Goal: Task Accomplishment & Management: Use online tool/utility

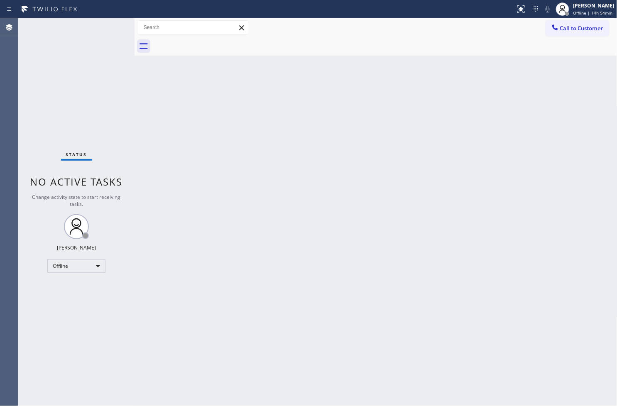
click at [176, 341] on div "Back to Dashboard Change Sender ID Customers Technicians Select a contact Outbo…" at bounding box center [375, 212] width 483 height 388
click at [94, 266] on div "Offline" at bounding box center [76, 265] width 58 height 13
click at [85, 288] on li "Available" at bounding box center [76, 288] width 56 height 10
click at [511, 316] on div "Back to Dashboard Change Sender ID Customers Technicians Select a contact Outbo…" at bounding box center [375, 212] width 483 height 388
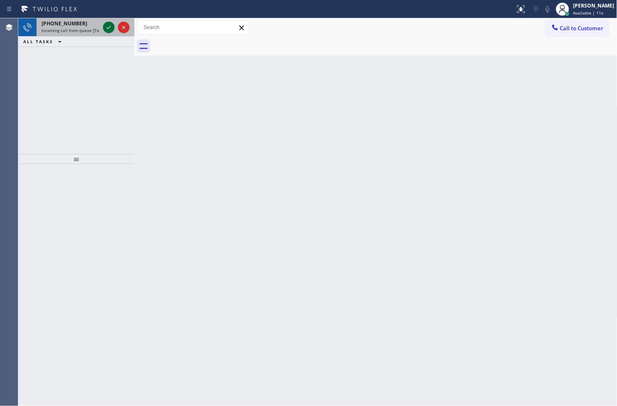
click at [109, 28] on icon at bounding box center [109, 27] width 10 height 10
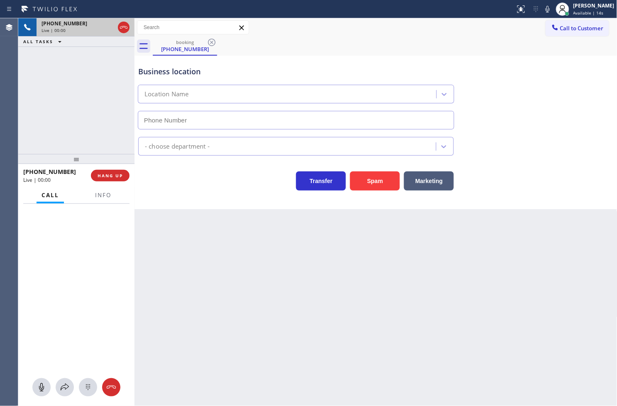
type input "[PHONE_NUMBER]"
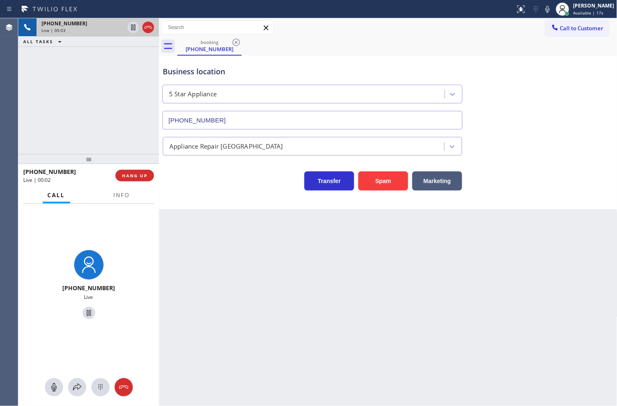
drag, startPoint x: 136, startPoint y: 69, endPoint x: 161, endPoint y: 69, distance: 24.5
click at [159, 69] on div at bounding box center [159, 212] width 0 height 388
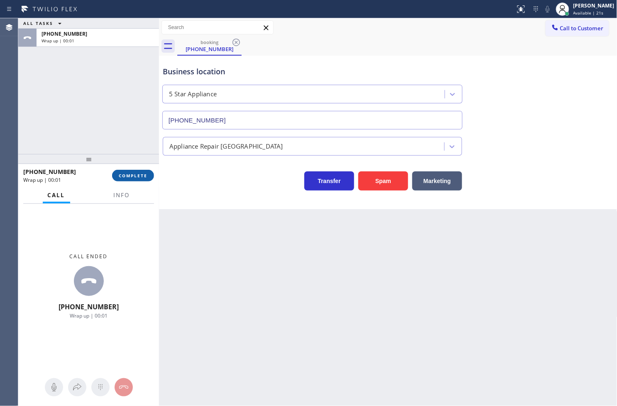
click at [123, 176] on span "COMPLETE" at bounding box center [133, 176] width 29 height 6
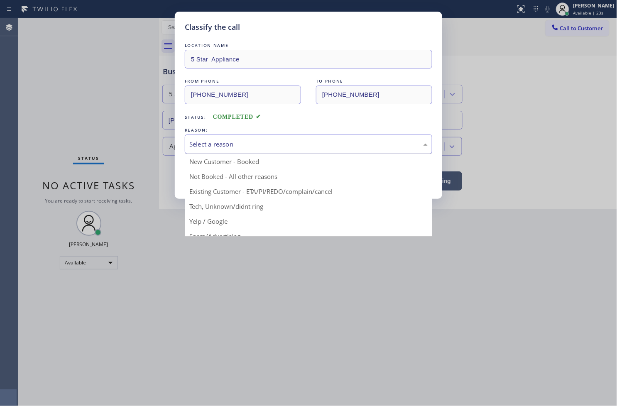
click at [218, 144] on div "Select a reason" at bounding box center [308, 144] width 238 height 10
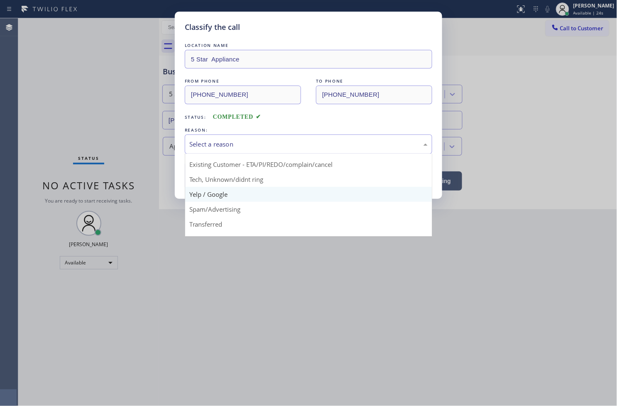
scroll to position [52, 0]
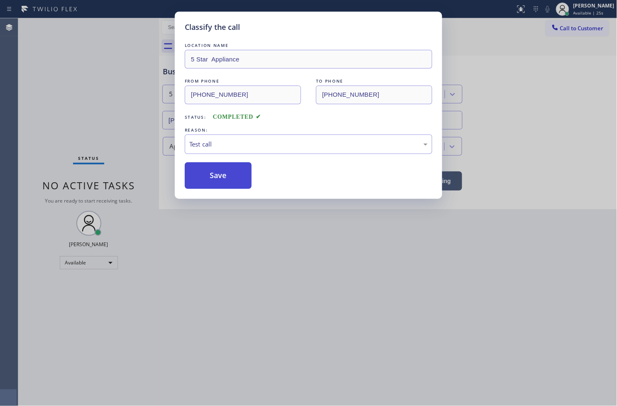
click at [222, 164] on button "Save" at bounding box center [218, 175] width 67 height 27
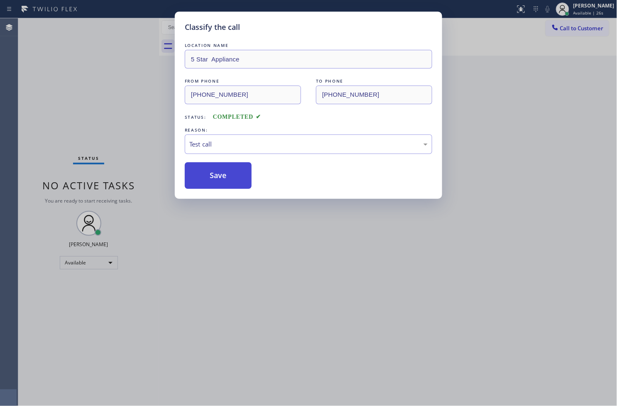
click at [222, 164] on button "Save" at bounding box center [218, 175] width 67 height 27
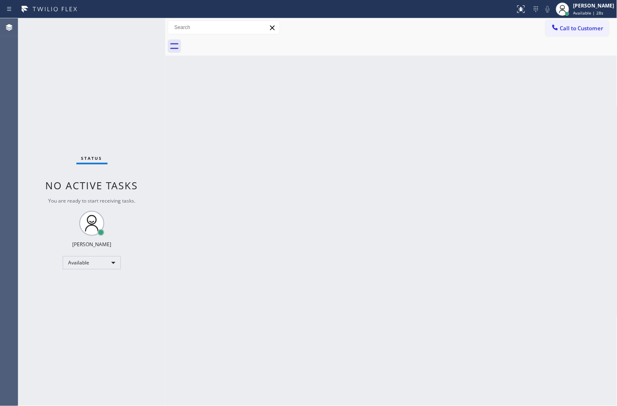
drag, startPoint x: 159, startPoint y: 64, endPoint x: 174, endPoint y: 67, distance: 15.6
click at [165, 67] on div at bounding box center [165, 212] width 0 height 388
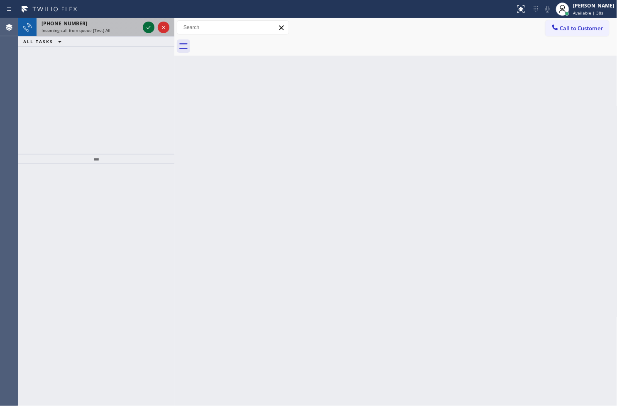
click at [149, 26] on icon at bounding box center [149, 27] width 10 height 10
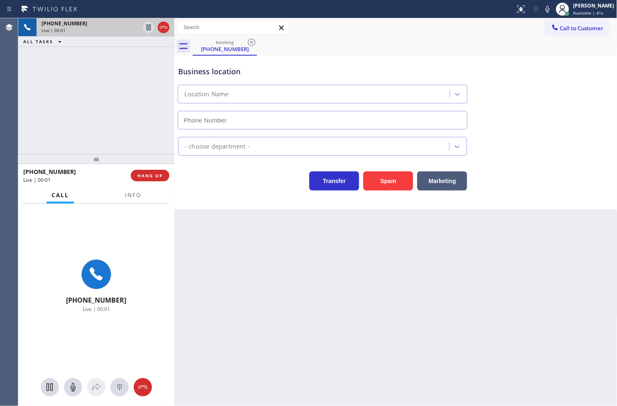
type input "[PHONE_NUMBER]"
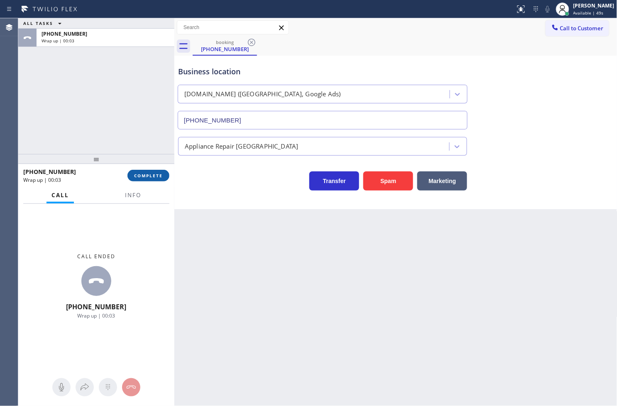
click at [144, 177] on span "COMPLETE" at bounding box center [148, 176] width 29 height 6
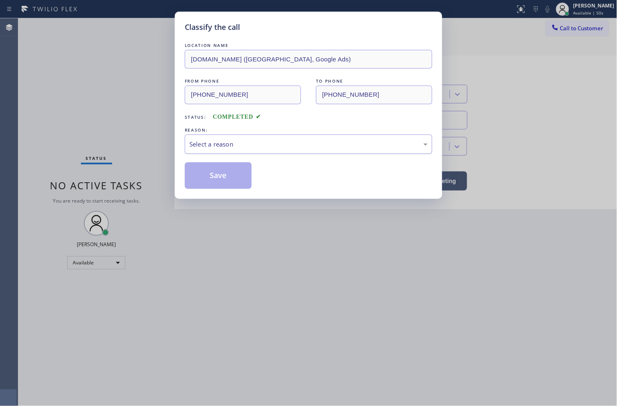
click at [224, 147] on div "Select a reason" at bounding box center [308, 144] width 238 height 10
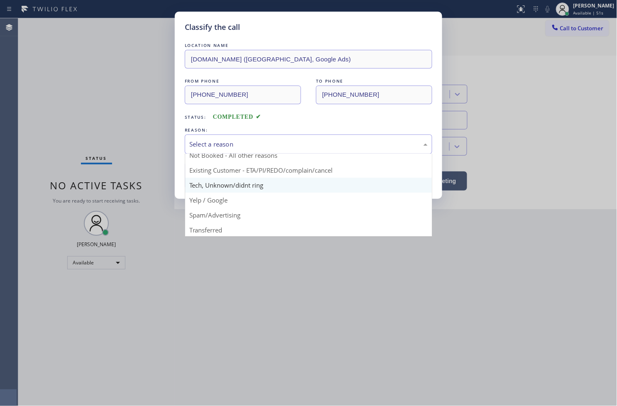
scroll to position [52, 0]
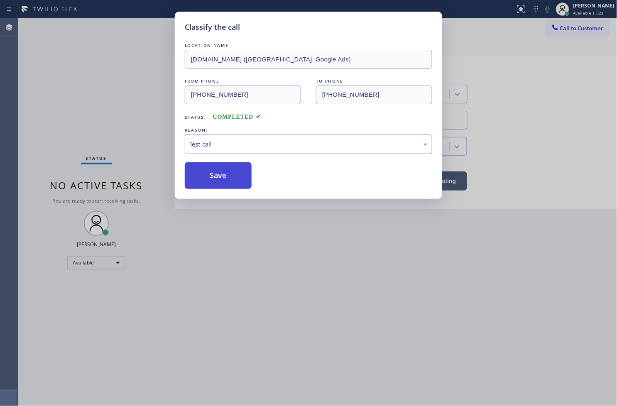
click at [218, 176] on button "Save" at bounding box center [218, 175] width 67 height 27
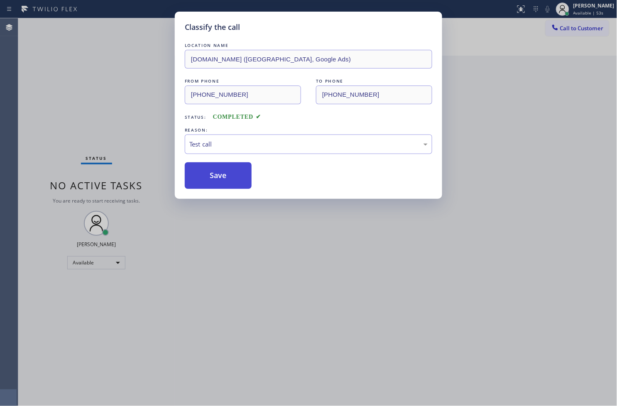
click at [218, 176] on button "Save" at bounding box center [218, 175] width 67 height 27
click at [209, 176] on button "Save" at bounding box center [218, 175] width 67 height 27
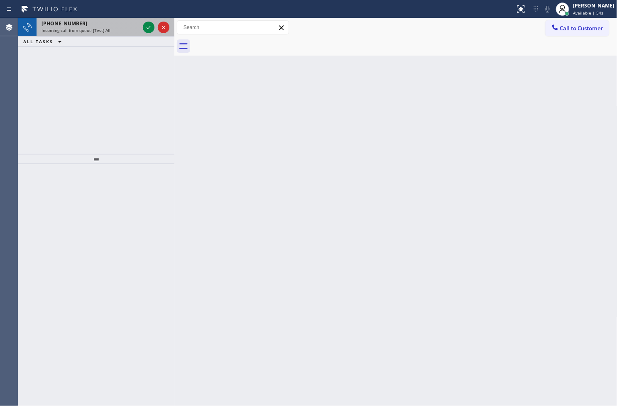
click at [139, 26] on div "[PHONE_NUMBER] Incoming call from queue [Test] All" at bounding box center [89, 27] width 105 height 18
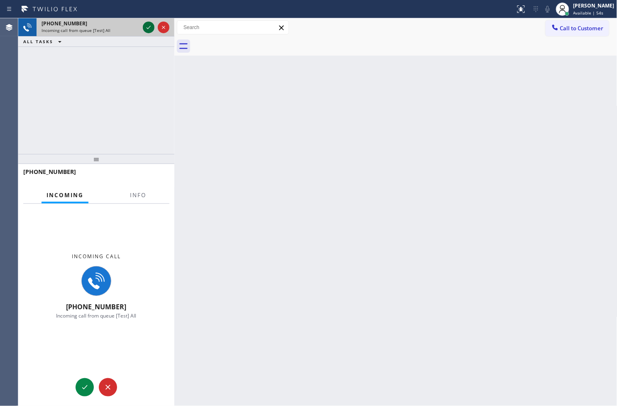
click at [148, 27] on icon at bounding box center [149, 27] width 10 height 10
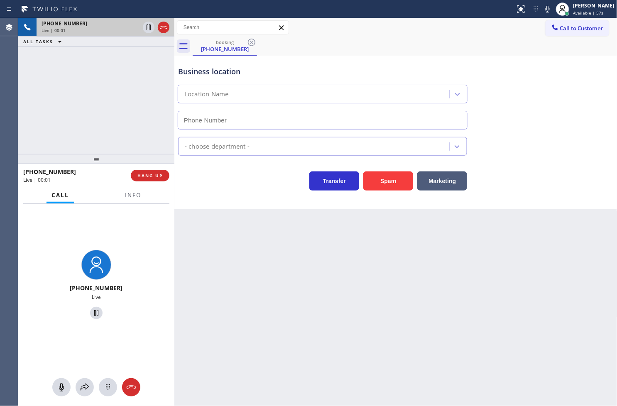
type input "[PHONE_NUMBER]"
click at [92, 125] on div "[PHONE_NUMBER] Live | 00:04 ALL TASKS ALL TASKS ACTIVE TASKS TASKS IN WRAP UP" at bounding box center [96, 86] width 156 height 136
click at [206, 165] on div "Transfer Spam Marketing" at bounding box center [395, 177] width 439 height 27
click at [122, 132] on div "[PHONE_NUMBER] Live | 00:05 ALL TASKS ALL TASKS ACTIVE TASKS TASKS IN WRAP UP" at bounding box center [96, 86] width 156 height 136
click at [205, 183] on div "Transfer Spam Marketing" at bounding box center [322, 178] width 292 height 23
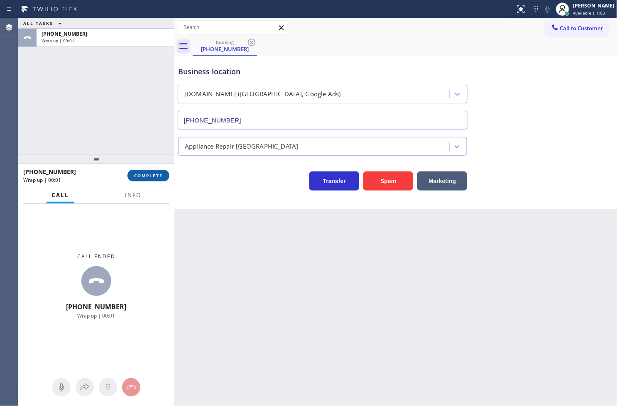
click at [155, 177] on span "COMPLETE" at bounding box center [148, 176] width 29 height 6
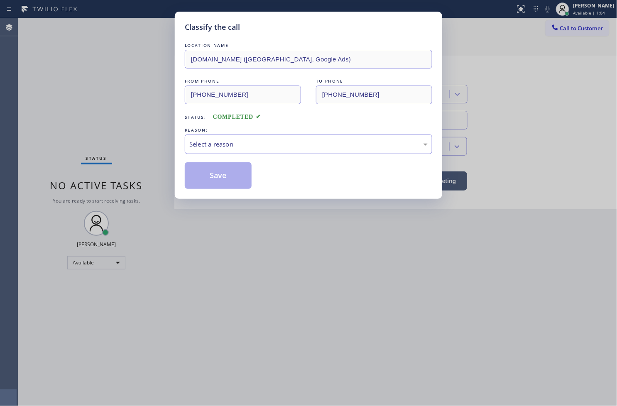
click at [223, 143] on div "Select a reason" at bounding box center [308, 144] width 238 height 10
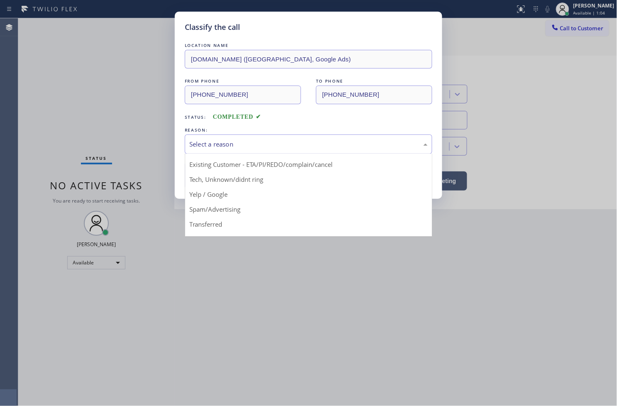
scroll to position [52, 0]
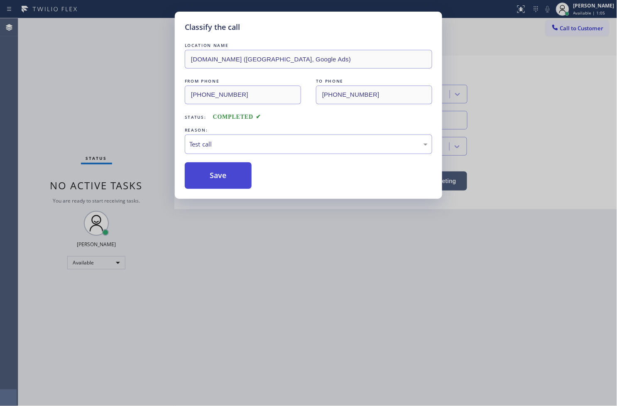
click at [222, 182] on button "Save" at bounding box center [218, 175] width 67 height 27
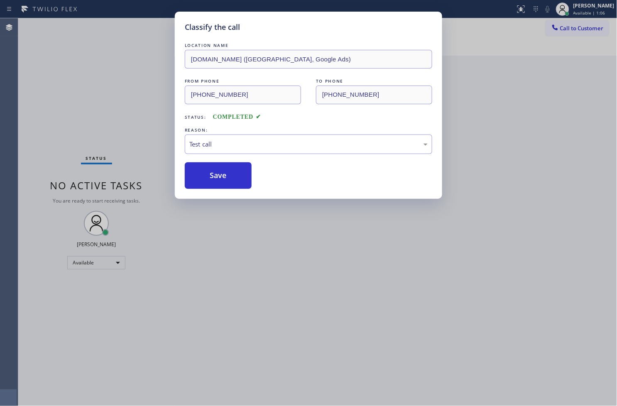
click at [133, 71] on div "Classify the call LOCATION NAME [DOMAIN_NAME] ([GEOGRAPHIC_DATA], Google Ads) F…" at bounding box center [308, 203] width 617 height 406
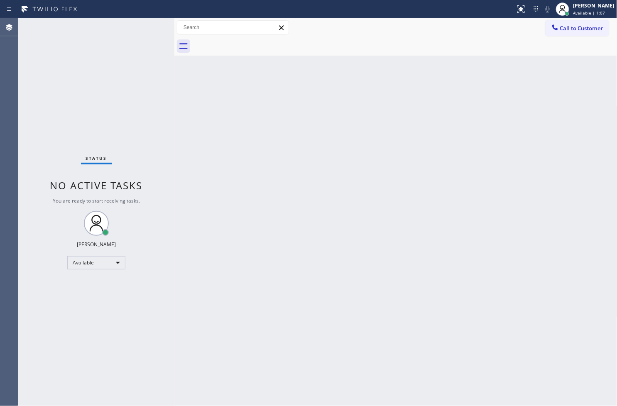
click at [140, 25] on div "Status No active tasks You are ready to start receiving tasks. [PERSON_NAME]" at bounding box center [96, 212] width 156 height 388
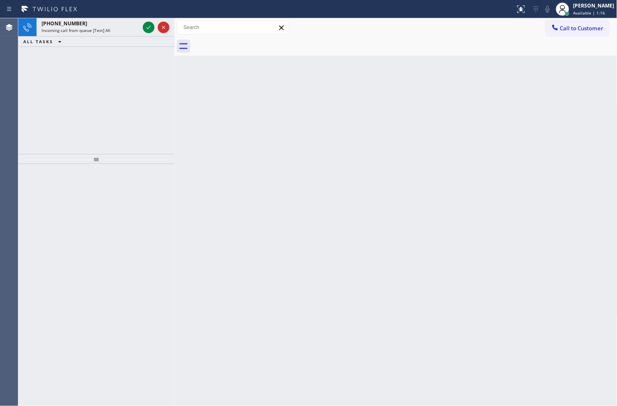
click at [140, 30] on div "[PHONE_NUMBER] Incoming call from queue [Test] All" at bounding box center [89, 27] width 105 height 18
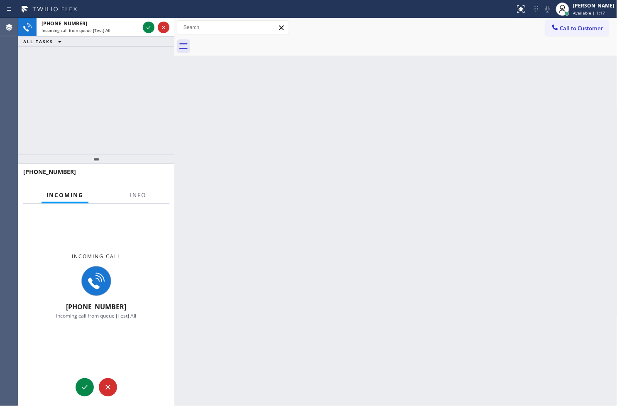
click at [140, 30] on div "[PHONE_NUMBER] Incoming call from queue [Test] All" at bounding box center [89, 27] width 105 height 18
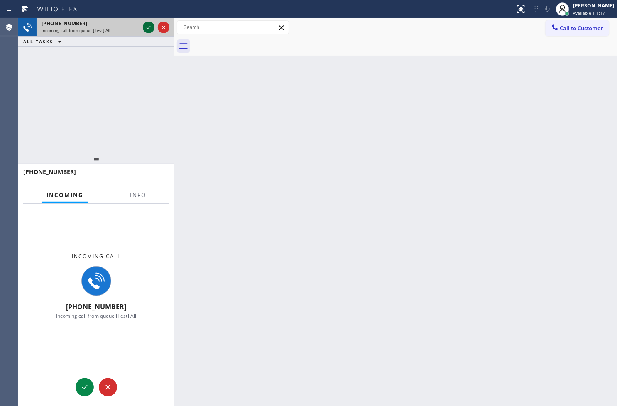
click at [147, 30] on icon at bounding box center [149, 27] width 10 height 10
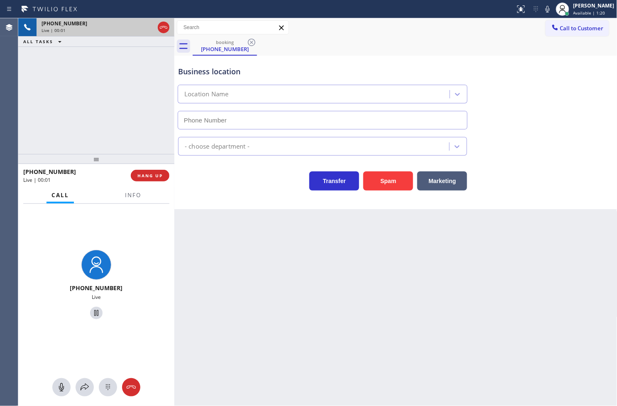
type input "[PHONE_NUMBER]"
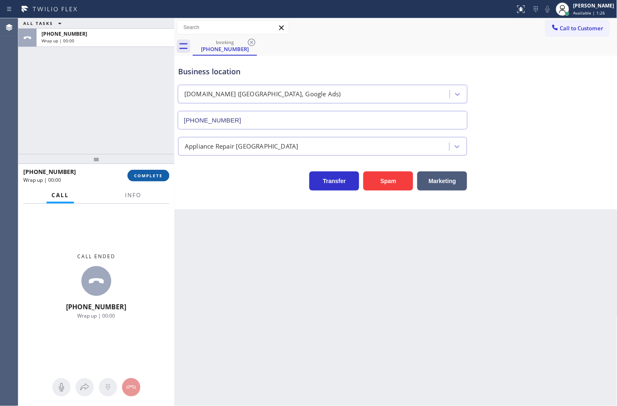
click at [143, 176] on span "COMPLETE" at bounding box center [148, 176] width 29 height 6
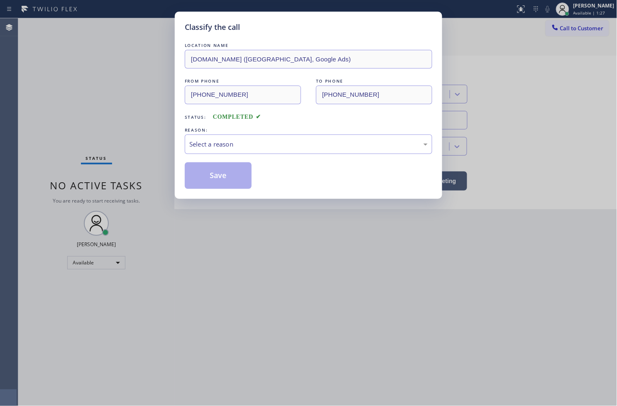
click at [205, 147] on div "Select a reason" at bounding box center [308, 144] width 238 height 10
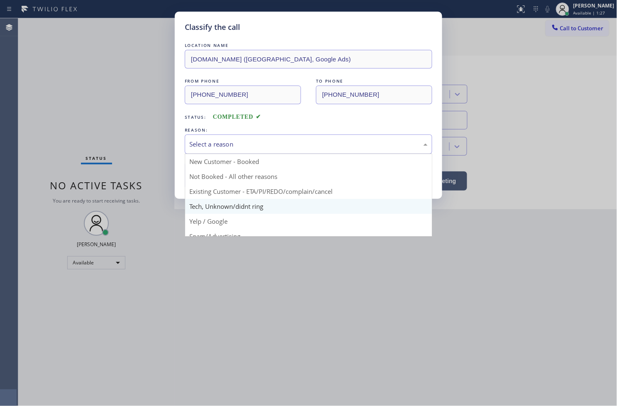
scroll to position [52, 0]
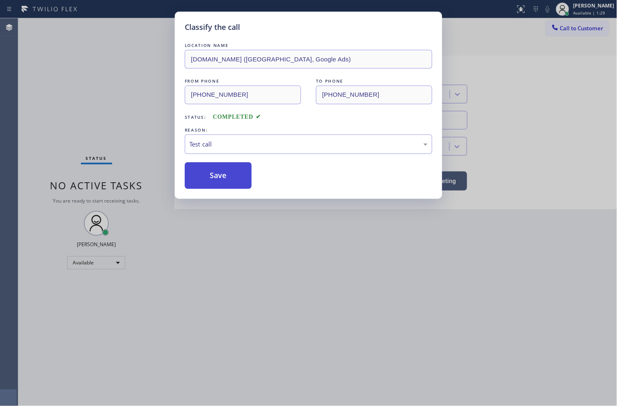
click at [208, 179] on button "Save" at bounding box center [218, 175] width 67 height 27
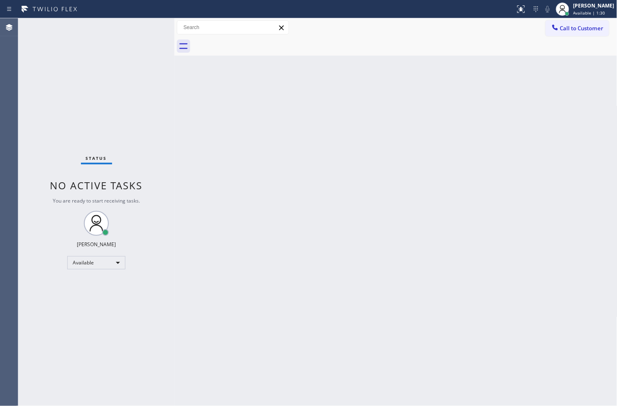
click at [144, 27] on div "Status No active tasks You are ready to start receiving tasks. [PERSON_NAME]" at bounding box center [96, 212] width 156 height 388
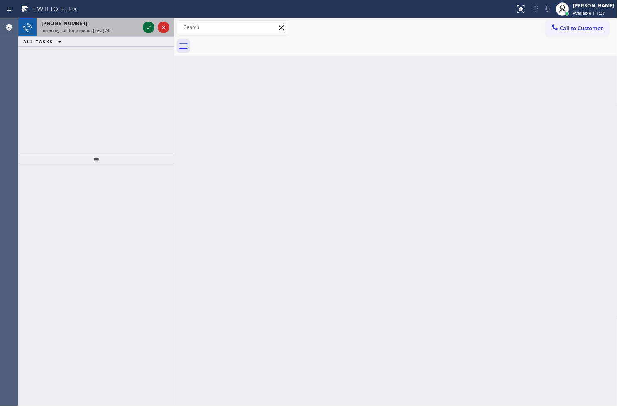
click at [144, 27] on icon at bounding box center [149, 27] width 10 height 10
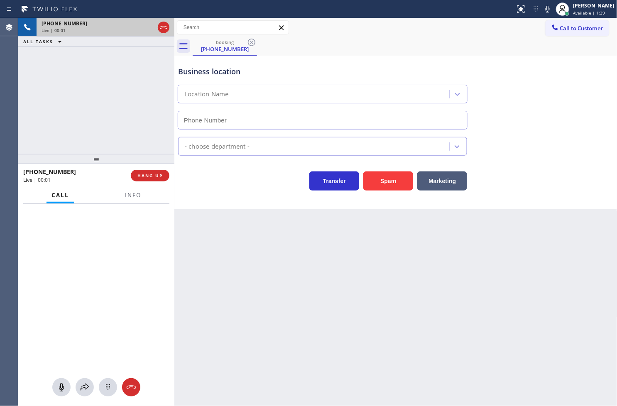
type input "[PHONE_NUMBER]"
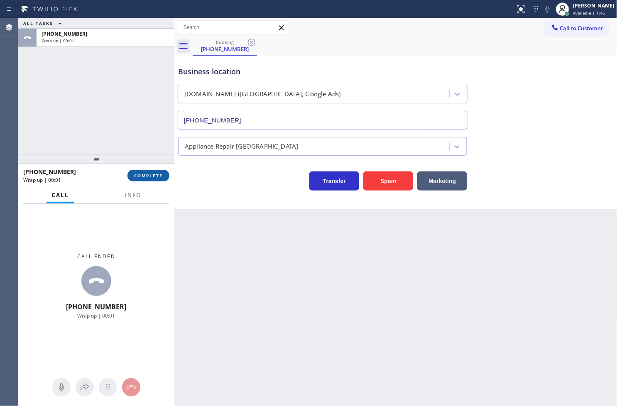
click at [160, 177] on span "COMPLETE" at bounding box center [148, 176] width 29 height 6
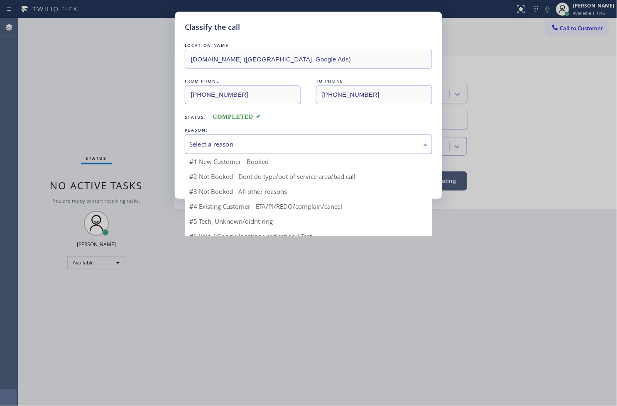
click at [225, 151] on div "Select a reason" at bounding box center [308, 144] width 247 height 20
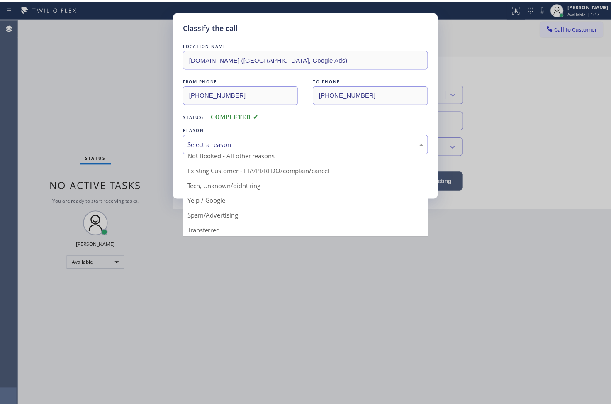
scroll to position [52, 0]
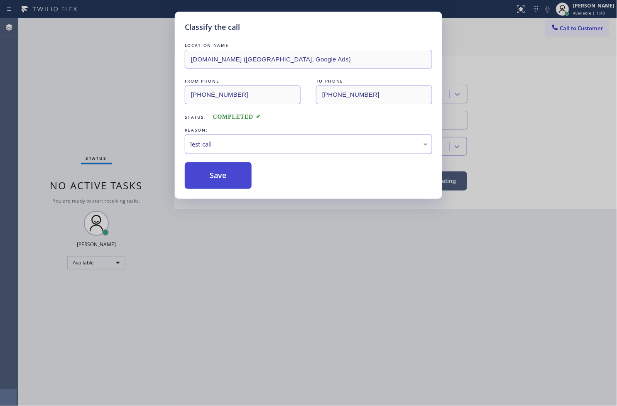
click at [239, 184] on button "Save" at bounding box center [218, 175] width 67 height 27
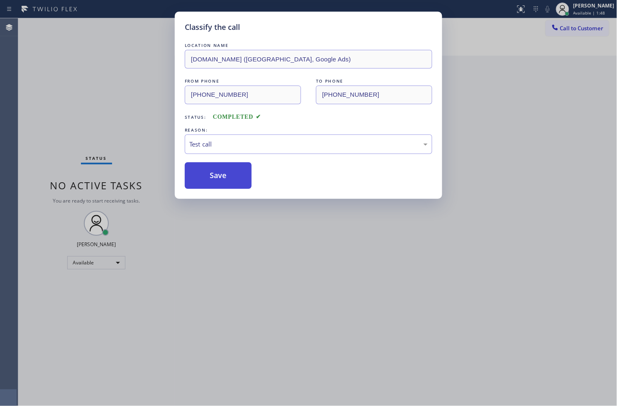
click at [239, 184] on button "Save" at bounding box center [218, 175] width 67 height 27
click at [144, 52] on div "Classify the call LOCATION NAME [DOMAIN_NAME] ([GEOGRAPHIC_DATA], Google Ads) F…" at bounding box center [308, 203] width 617 height 406
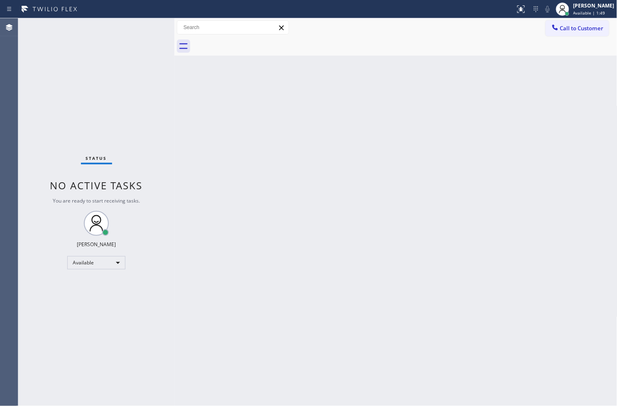
click at [147, 29] on div "Status No active tasks You are ready to start receiving tasks. [PERSON_NAME]" at bounding box center [96, 212] width 156 height 388
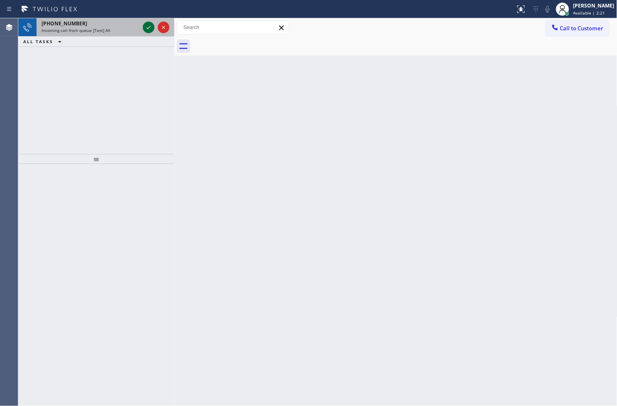
click at [147, 29] on icon at bounding box center [149, 27] width 10 height 10
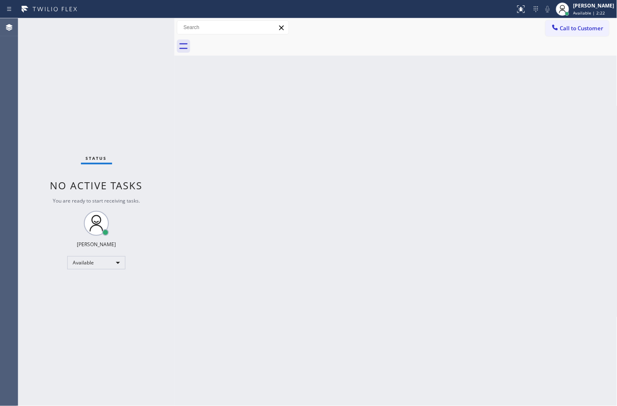
click at [147, 29] on div "Status No active tasks You are ready to start receiving tasks. [PERSON_NAME]" at bounding box center [96, 212] width 156 height 388
click at [517, 10] on icon at bounding box center [519, 8] width 5 height 6
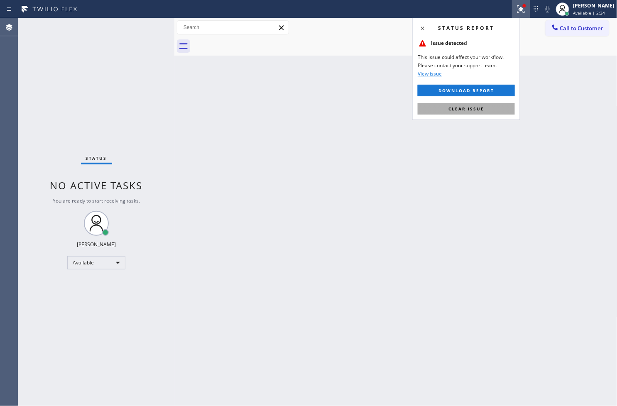
click at [484, 105] on button "Clear issue" at bounding box center [466, 109] width 97 height 12
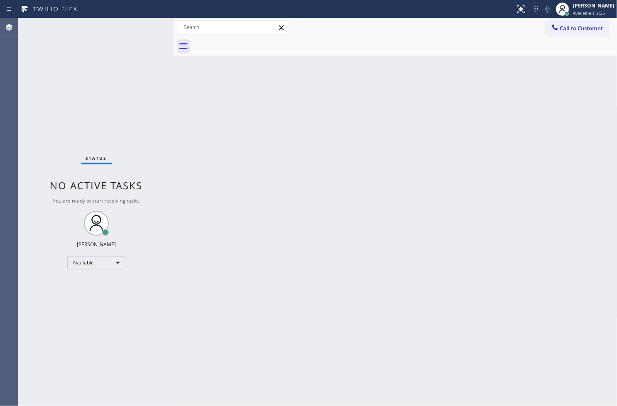
click at [142, 81] on div "Status No active tasks You are ready to start receiving tasks. [PERSON_NAME]" at bounding box center [96, 212] width 156 height 388
click at [147, 28] on div "Status No active tasks You are ready to start receiving tasks. [PERSON_NAME]" at bounding box center [96, 212] width 156 height 388
click at [145, 26] on div "Status No active tasks You are ready to start receiving tasks. [PERSON_NAME]" at bounding box center [96, 212] width 156 height 388
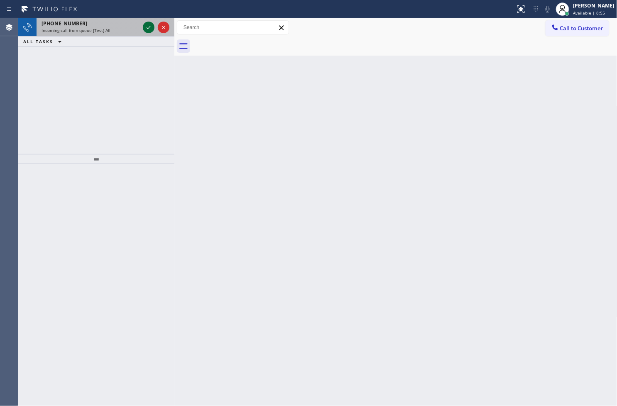
click at [145, 26] on icon at bounding box center [149, 27] width 10 height 10
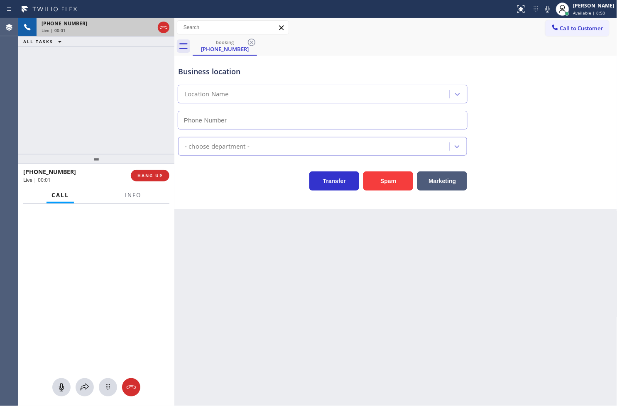
type input "[PHONE_NUMBER]"
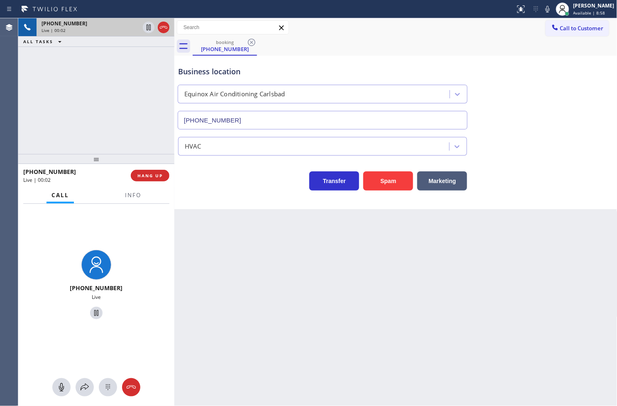
drag, startPoint x: 393, startPoint y: 184, endPoint x: 442, endPoint y: 120, distance: 81.1
click at [393, 184] on button "Spam" at bounding box center [388, 180] width 50 height 19
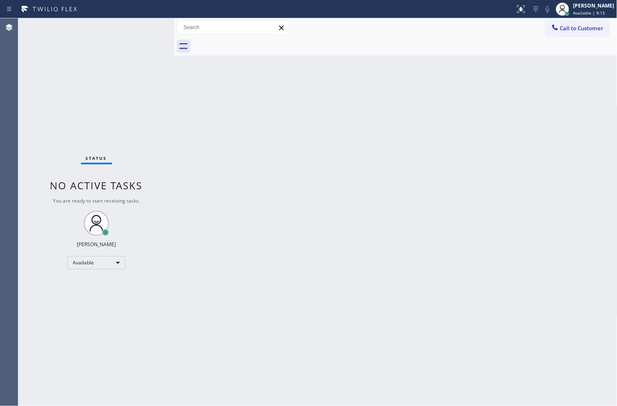
click at [147, 29] on div "Status No active tasks You are ready to start receiving tasks. [PERSON_NAME]" at bounding box center [96, 212] width 156 height 388
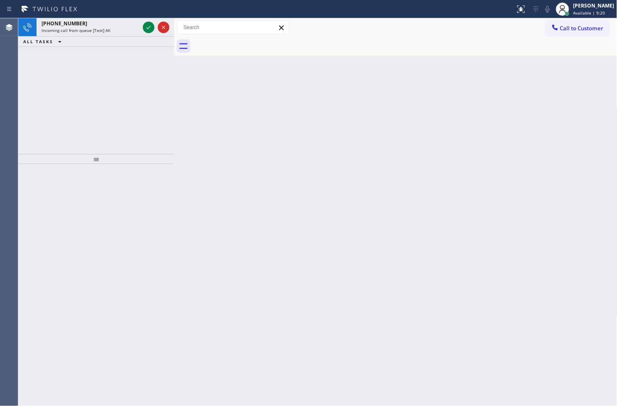
drag, startPoint x: 61, startPoint y: 208, endPoint x: 88, endPoint y: 103, distance: 108.2
click at [61, 205] on div at bounding box center [96, 285] width 156 height 242
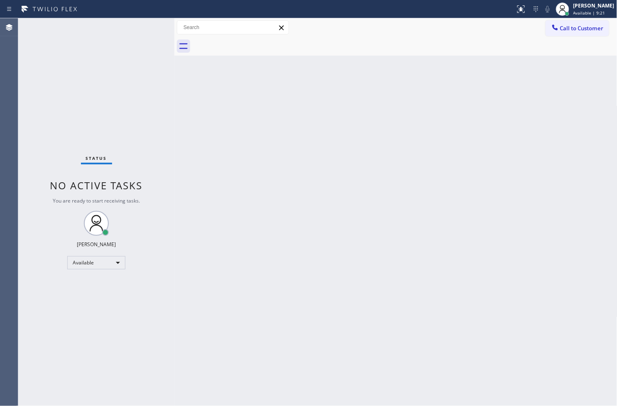
click at [150, 29] on div "Status No active tasks You are ready to start receiving tasks. [PERSON_NAME]" at bounding box center [96, 212] width 156 height 388
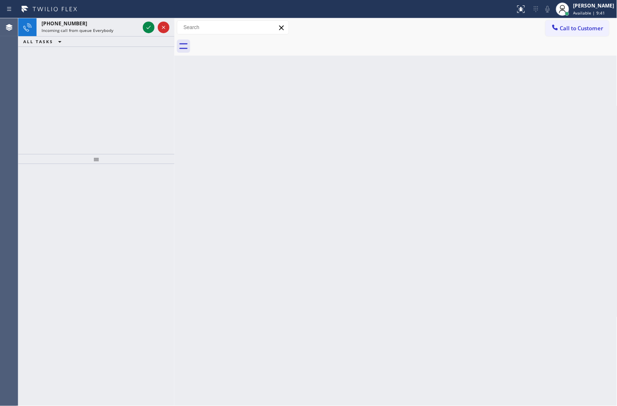
click at [42, 86] on div "[PHONE_NUMBER] Incoming call from queue Everybody ALL TASKS ALL TASKS ACTIVE TA…" at bounding box center [96, 86] width 156 height 136
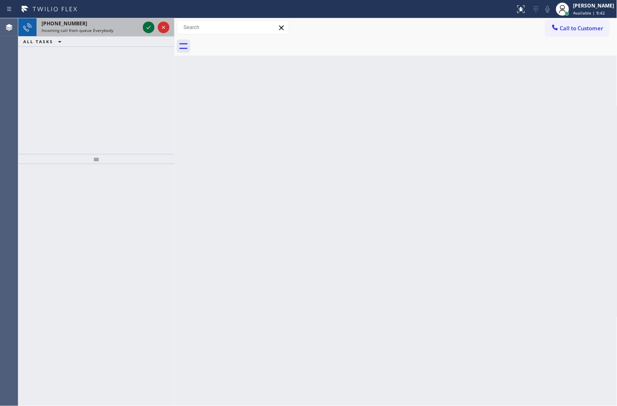
click at [149, 25] on icon at bounding box center [149, 27] width 10 height 10
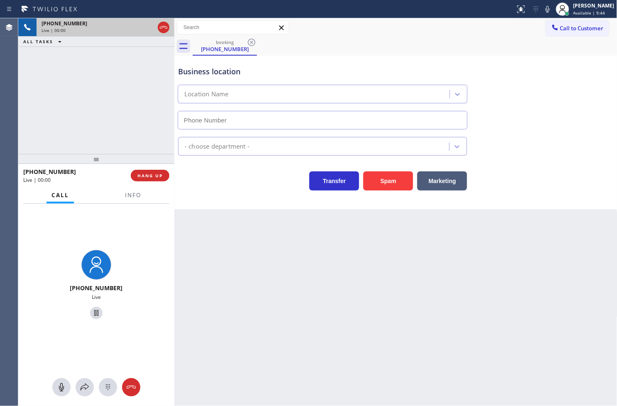
type input "[PHONE_NUMBER]"
click at [132, 126] on div "[PHONE_NUMBER] Live | 00:04 ALL TASKS ALL TASKS ACTIVE TASKS TASKS IN WRAP UP" at bounding box center [96, 86] width 156 height 136
click at [214, 176] on div "Transfer Spam Marketing" at bounding box center [322, 178] width 292 height 23
click at [116, 140] on div "[PHONE_NUMBER] Live | 00:09 ALL TASKS ALL TASKS ACTIVE TASKS TASKS IN WRAP UP" at bounding box center [96, 86] width 156 height 136
click at [133, 118] on div "[PHONE_NUMBER] Live | 00:13 ALL TASKS ALL TASKS ACTIVE TASKS TASKS IN WRAP UP" at bounding box center [96, 86] width 156 height 136
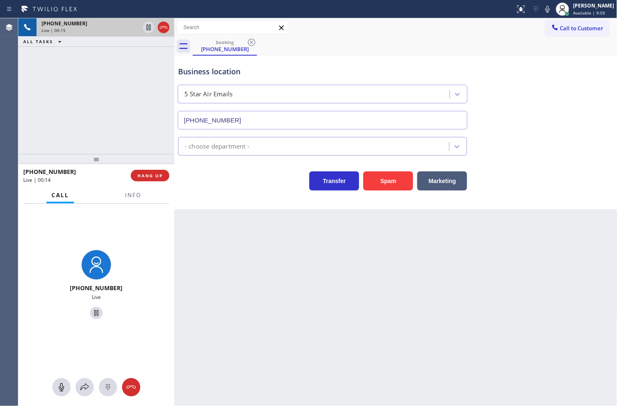
click at [133, 118] on div "[PHONE_NUMBER] Live | 00:15 ALL TASKS ALL TASKS ACTIVE TASKS TASKS IN WRAP UP" at bounding box center [96, 86] width 156 height 136
click at [133, 118] on div "[PHONE_NUMBER] Live | 00:22 ALL TASKS ALL TASKS ACTIVE TASKS TASKS IN WRAP UP" at bounding box center [96, 86] width 156 height 136
click at [255, 206] on div "Business location 5 Star Air Emails [PHONE_NUMBER] - choose department - Transf…" at bounding box center [395, 133] width 443 height 154
click at [234, 176] on div "Transfer Spam Marketing" at bounding box center [322, 178] width 292 height 23
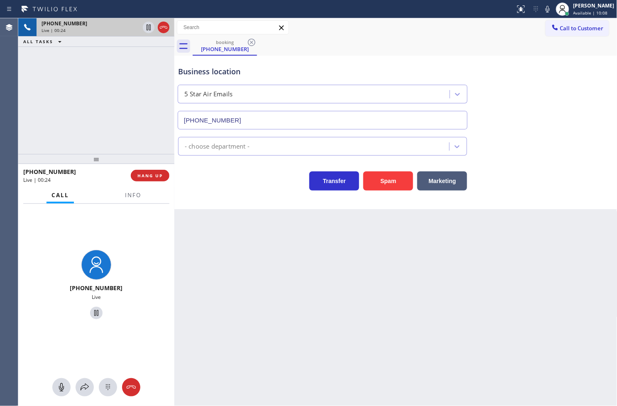
click at [86, 109] on div "[PHONE_NUMBER] Live | 00:24 ALL TASKS ALL TASKS ACTIVE TASKS TASKS IN WRAP UP" at bounding box center [96, 86] width 156 height 136
click at [526, 89] on div "Business location 5 Star Air Emails [PHONE_NUMBER]" at bounding box center [395, 91] width 439 height 75
click at [543, 10] on icon at bounding box center [548, 9] width 10 height 10
click at [148, 110] on div "[PHONE_NUMBER] Live | 00:41 ALL TASKS ALL TASKS ACTIVE TASKS TASKS IN WRAP UP" at bounding box center [96, 86] width 156 height 136
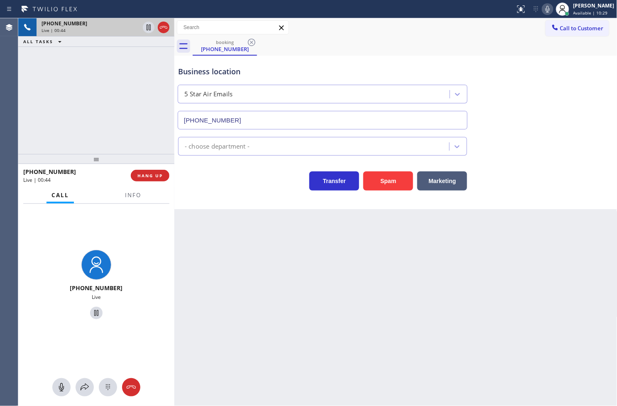
click at [93, 113] on div "[PHONE_NUMBER] Live | 00:44 ALL TASKS ALL TASKS ACTIVE TASKS TASKS IN WRAP UP" at bounding box center [96, 86] width 156 height 136
drag, startPoint x: 98, startPoint y: 123, endPoint x: 345, endPoint y: 192, distance: 256.5
click at [102, 122] on div "[PHONE_NUMBER] Live | 00:53 ALL TASKS ALL TASKS ACTIVE TASKS TASKS IN WRAP UP" at bounding box center [96, 86] width 156 height 136
drag, startPoint x: 225, startPoint y: 195, endPoint x: 147, endPoint y: 137, distance: 97.1
click at [225, 196] on div "Business location 5 Star Air Emails [PHONE_NUMBER] - choose department - Transf…" at bounding box center [395, 133] width 443 height 154
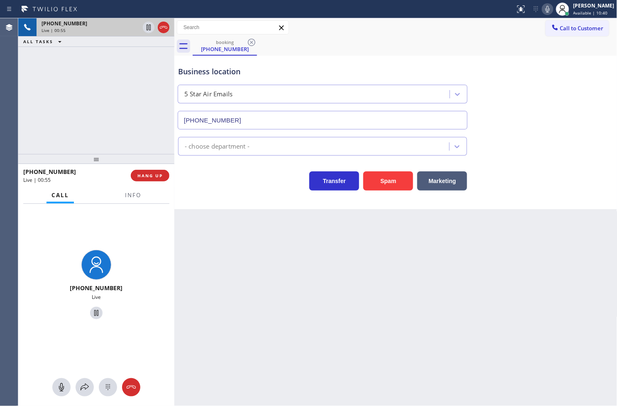
click at [285, 215] on div "Back to Dashboard Change Sender ID Customers Technicians Select a contact Outbo…" at bounding box center [395, 212] width 443 height 388
click at [98, 119] on div "[PHONE_NUMBER] Live | 00:56 ALL TASKS ALL TASKS ACTIVE TASKS TASKS IN WRAP UP" at bounding box center [96, 86] width 156 height 136
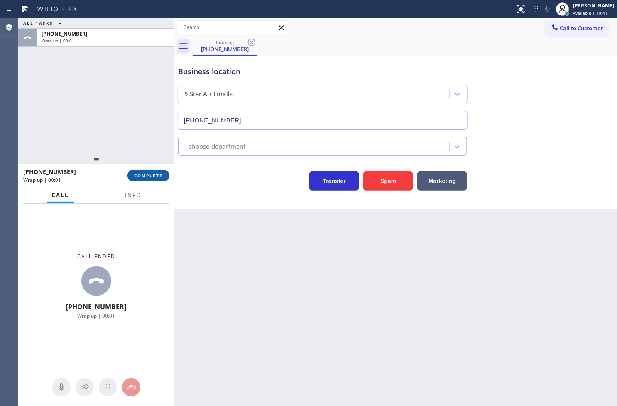
click at [146, 175] on span "COMPLETE" at bounding box center [148, 176] width 29 height 6
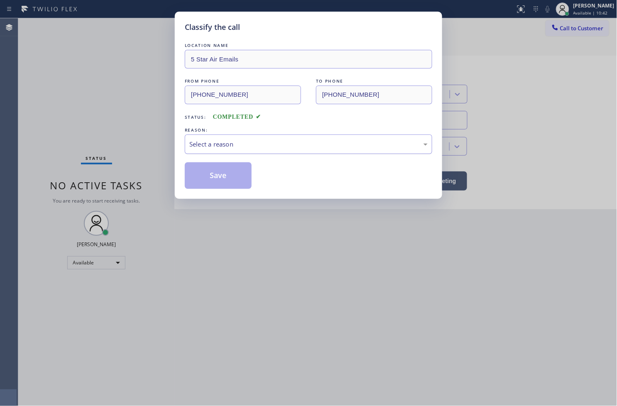
click at [234, 150] on div "Select a reason" at bounding box center [308, 144] width 247 height 20
click at [235, 181] on button "Save" at bounding box center [218, 175] width 67 height 27
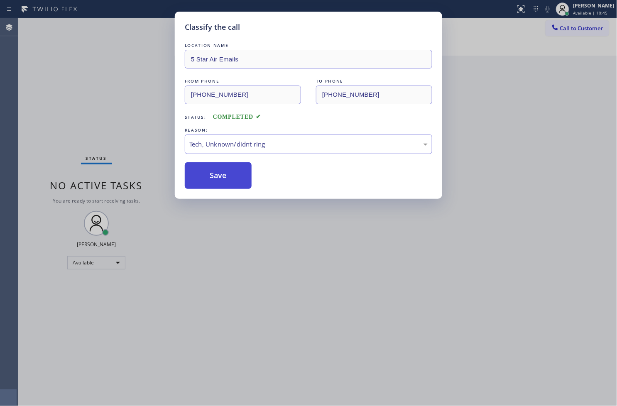
click at [235, 181] on button "Save" at bounding box center [218, 175] width 67 height 27
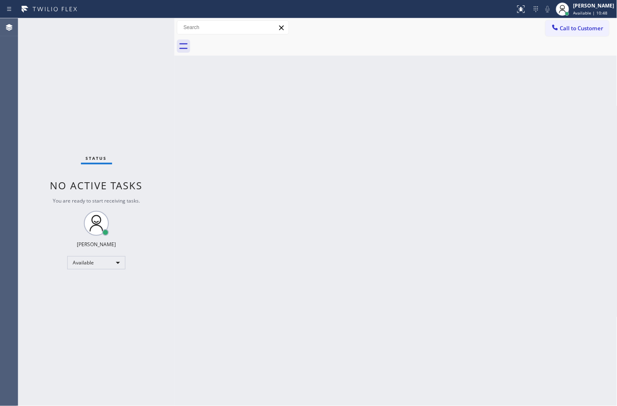
click at [330, 154] on div "Back to Dashboard Change Sender ID Customers Technicians Select a contact Outbo…" at bounding box center [395, 212] width 443 height 388
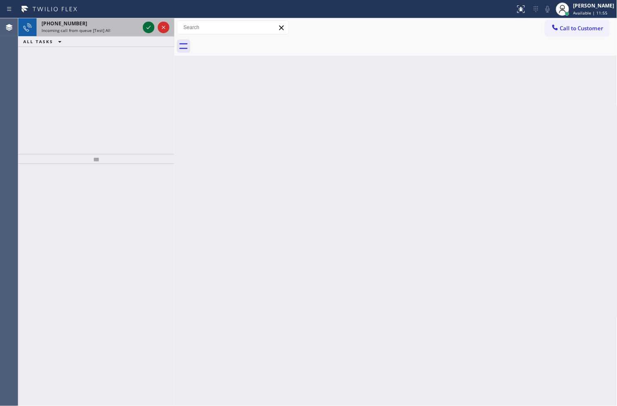
click at [148, 26] on icon at bounding box center [149, 27] width 10 height 10
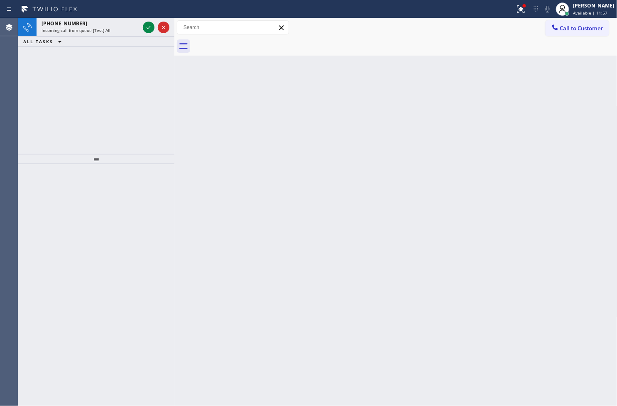
click at [144, 76] on div "[PHONE_NUMBER] Incoming call from queue [Test] All ALL TASKS ALL TASKS ACTIVE T…" at bounding box center [96, 86] width 156 height 136
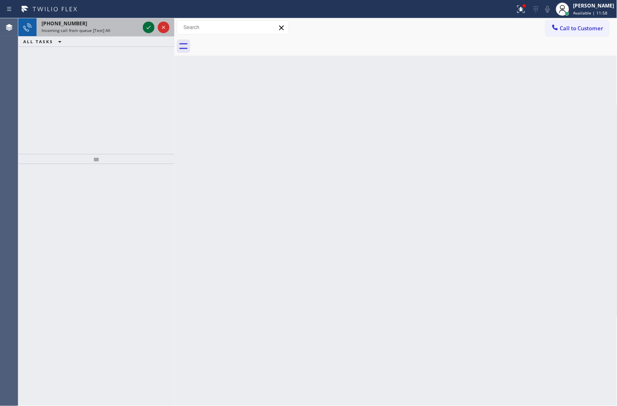
click at [149, 28] on icon at bounding box center [149, 27] width 10 height 10
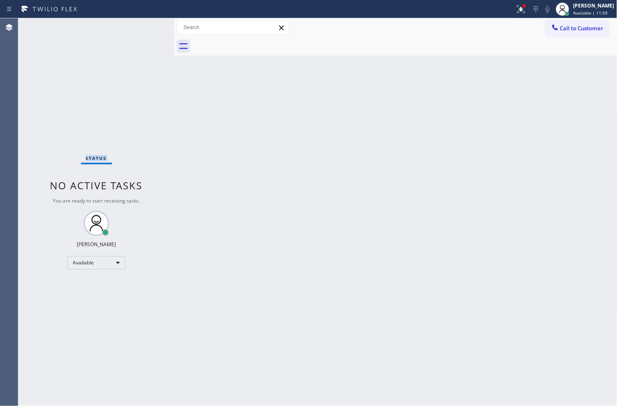
click at [149, 28] on div "Status No active tasks You are ready to start receiving tasks. [PERSON_NAME]" at bounding box center [96, 212] width 156 height 388
click at [516, 13] on icon at bounding box center [521, 9] width 10 height 10
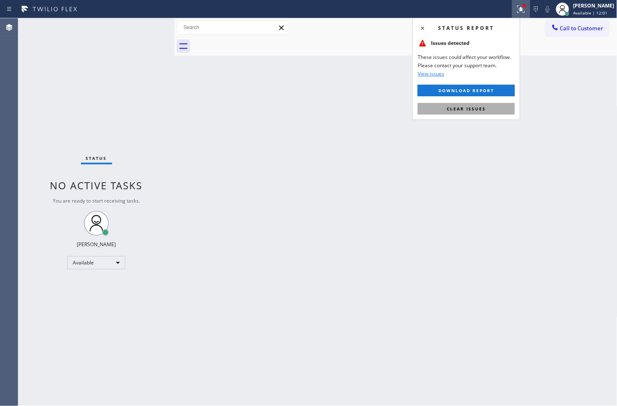
click at [488, 110] on button "Clear issues" at bounding box center [466, 109] width 97 height 12
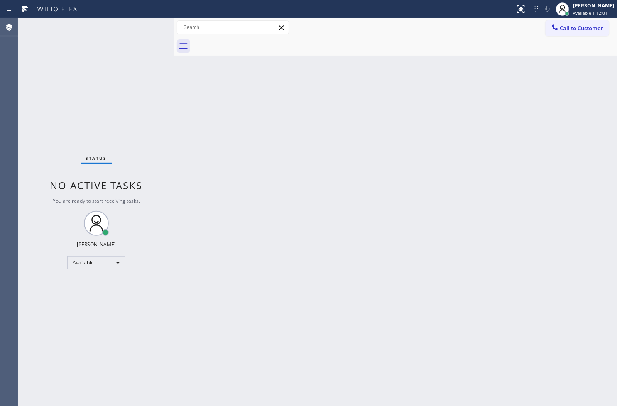
click at [59, 69] on div "Status No active tasks You are ready to start receiving tasks. [PERSON_NAME]" at bounding box center [96, 212] width 156 height 388
click at [139, 26] on div "Status No active tasks You are ready to start receiving tasks. [PERSON_NAME]" at bounding box center [96, 212] width 156 height 388
click at [142, 26] on div "Status No active tasks You are ready to start receiving tasks. [PERSON_NAME]" at bounding box center [96, 212] width 156 height 388
click at [174, 104] on div at bounding box center [174, 212] width 0 height 388
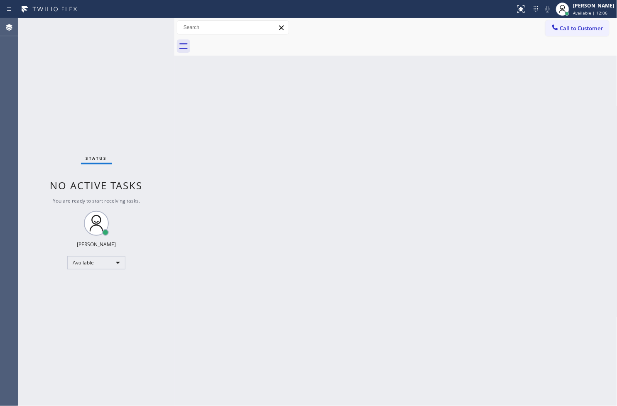
click at [139, 26] on div "Status No active tasks You are ready to start receiving tasks. [PERSON_NAME]" at bounding box center [96, 212] width 156 height 388
click at [425, 340] on div "Back to Dashboard Change Sender ID Customers Technicians Select a contact Outbo…" at bounding box center [395, 212] width 443 height 388
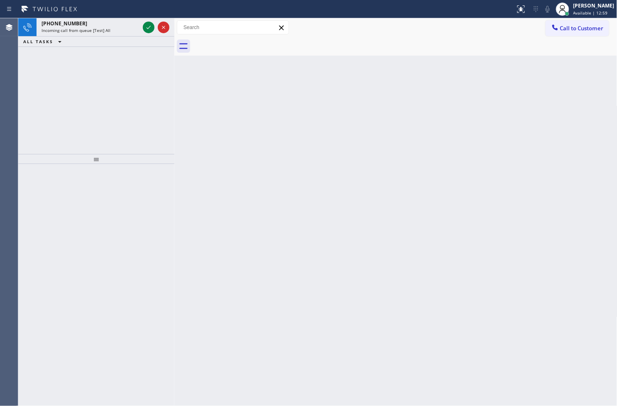
click at [46, 92] on div "[PHONE_NUMBER] Incoming call from queue [Test] All ALL TASKS ALL TASKS ACTIVE T…" at bounding box center [96, 86] width 156 height 136
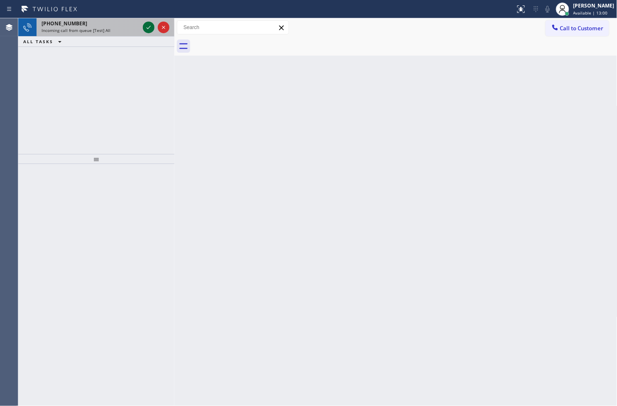
click at [151, 28] on icon at bounding box center [149, 27] width 10 height 10
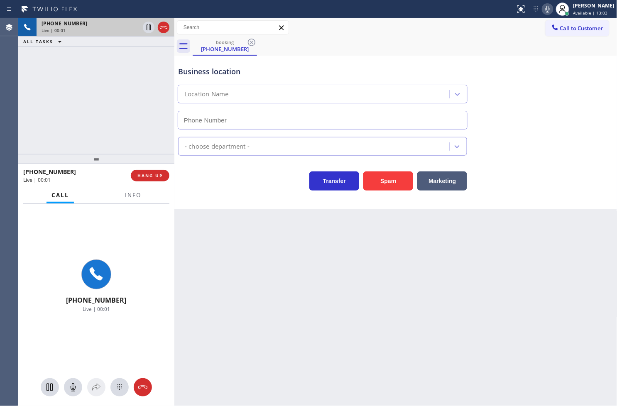
type input "[PHONE_NUMBER]"
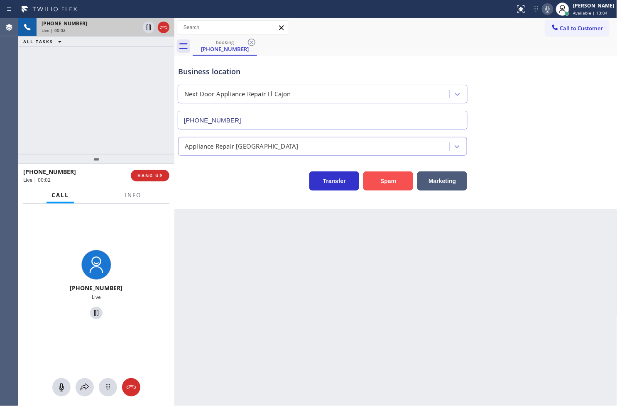
click at [393, 181] on button "Spam" at bounding box center [388, 180] width 50 height 19
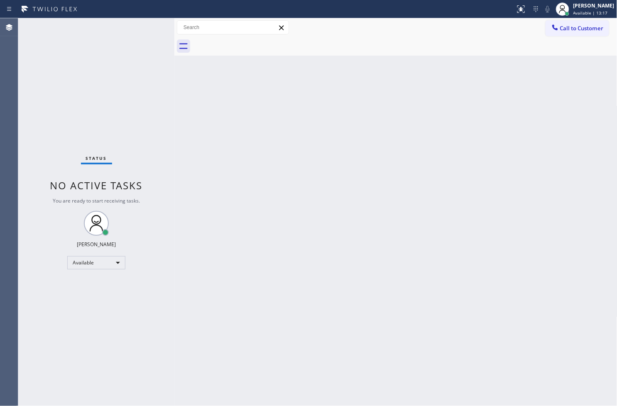
drag, startPoint x: 35, startPoint y: 64, endPoint x: 40, endPoint y: 57, distance: 8.4
click at [35, 64] on div "Status No active tasks You are ready to start receiving tasks. [PERSON_NAME]" at bounding box center [96, 212] width 156 height 388
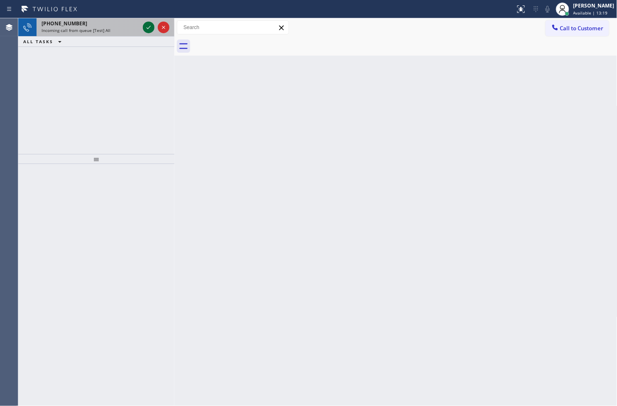
click at [144, 28] on icon at bounding box center [149, 27] width 10 height 10
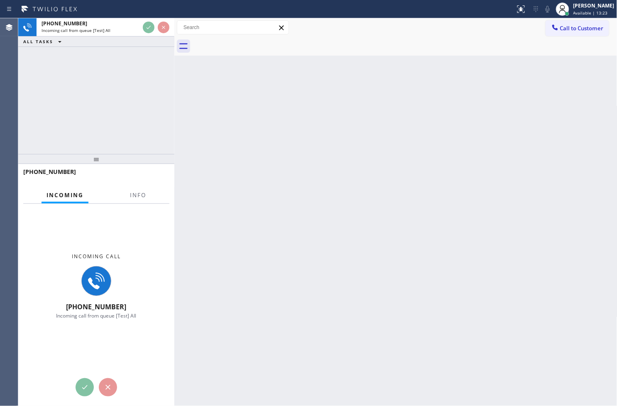
click at [237, 146] on div "Back to Dashboard Change Sender ID Customers Technicians Select a contact Outbo…" at bounding box center [395, 212] width 443 height 388
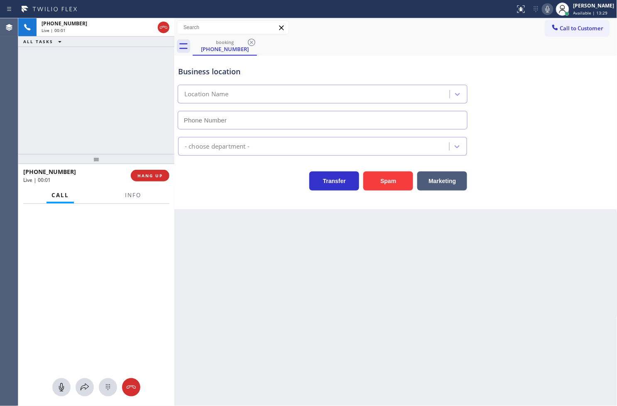
type input "[PHONE_NUMBER]"
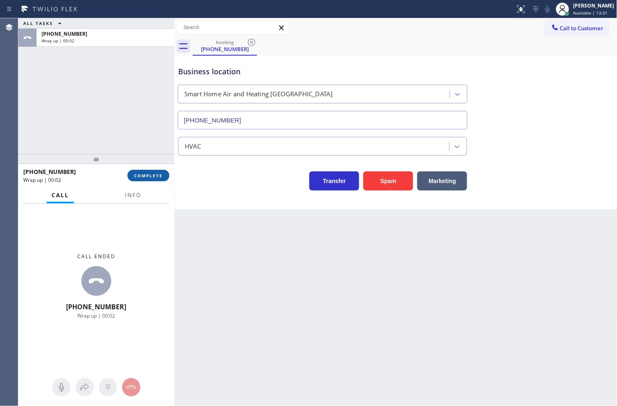
click at [156, 174] on span "COMPLETE" at bounding box center [148, 176] width 29 height 6
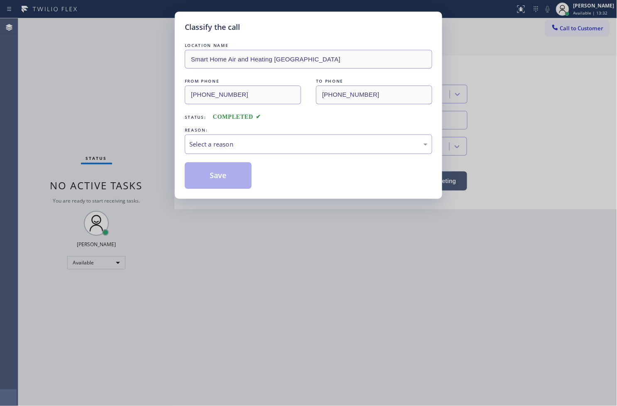
click at [221, 148] on div "Select a reason" at bounding box center [308, 144] width 238 height 10
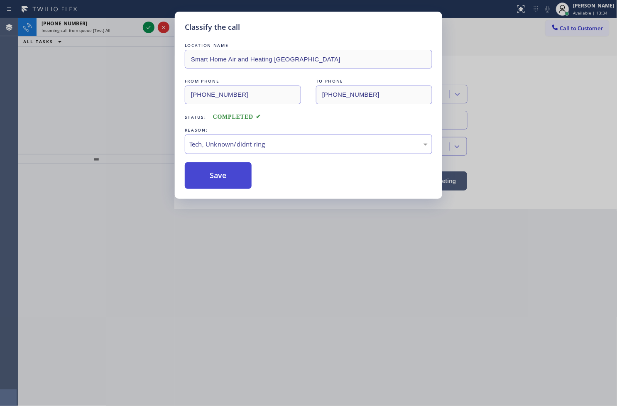
click at [226, 183] on button "Save" at bounding box center [218, 175] width 67 height 27
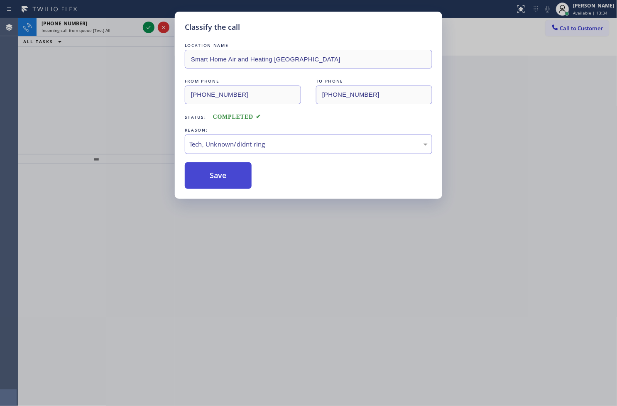
click at [226, 183] on button "Save" at bounding box center [218, 175] width 67 height 27
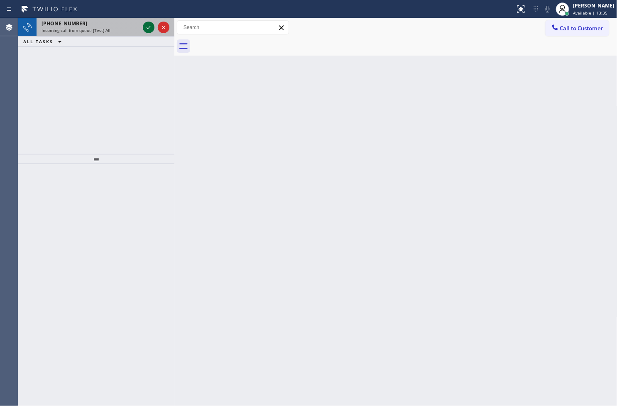
click at [147, 27] on icon at bounding box center [149, 27] width 10 height 10
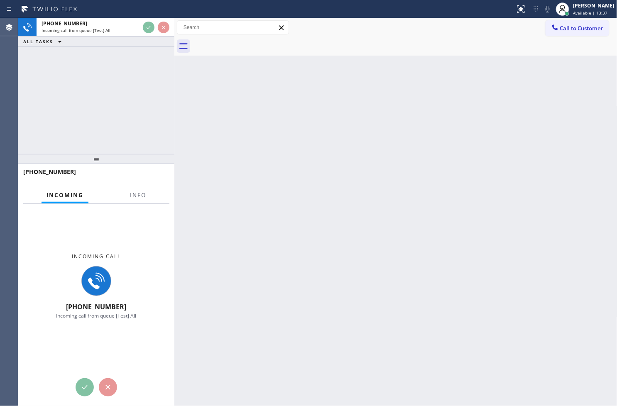
click at [369, 132] on div "Back to Dashboard Change Sender ID Customers Technicians Select a contact Outbo…" at bounding box center [395, 212] width 443 height 388
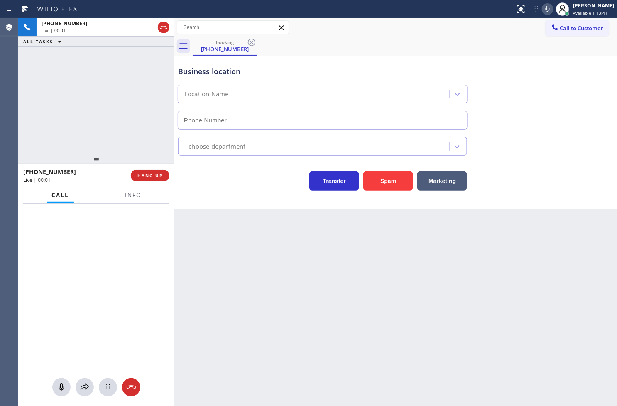
type input "[PHONE_NUMBER]"
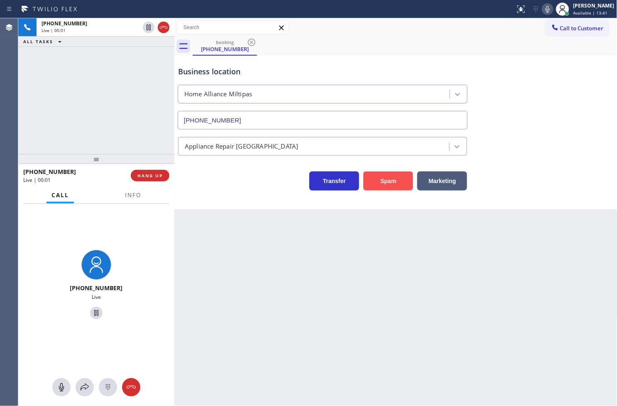
click at [398, 187] on button "Spam" at bounding box center [388, 180] width 50 height 19
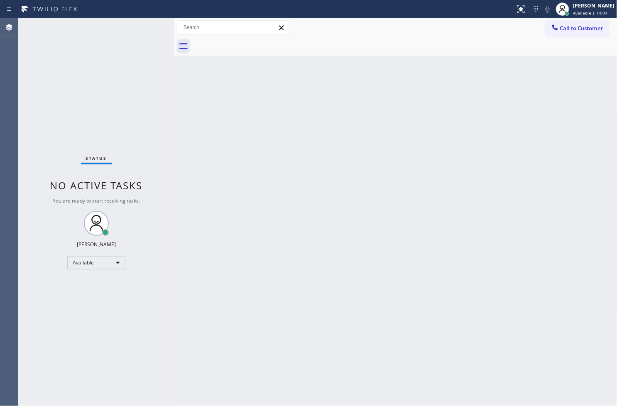
click at [42, 138] on div "Status No active tasks You are ready to start receiving tasks. [PERSON_NAME]" at bounding box center [96, 212] width 156 height 388
click at [147, 19] on div "Status No active tasks You are ready to start receiving tasks. [PERSON_NAME]" at bounding box center [96, 212] width 156 height 388
click at [142, 30] on div "Status No active tasks You are ready to start receiving tasks. [PERSON_NAME]" at bounding box center [96, 212] width 156 height 388
click at [147, 27] on div "Status No active tasks You are ready to start receiving tasks. [PERSON_NAME]" at bounding box center [96, 212] width 156 height 388
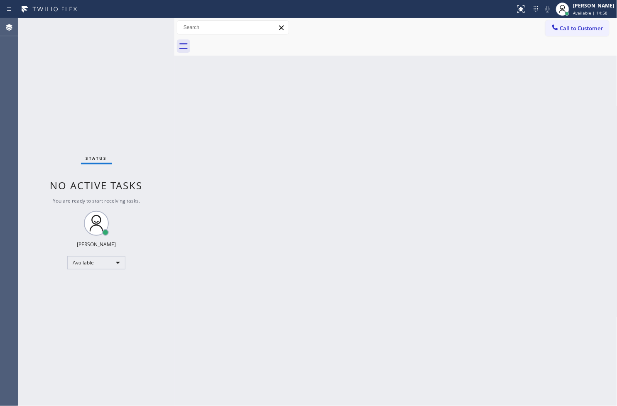
click at [147, 26] on div "Status No active tasks You are ready to start receiving tasks. [PERSON_NAME]" at bounding box center [96, 212] width 156 height 388
click at [143, 43] on div "Status No active tasks You are ready to start receiving tasks. [PERSON_NAME]" at bounding box center [96, 212] width 156 height 388
click at [144, 28] on div "Status No active tasks You are ready to start receiving tasks. [PERSON_NAME]" at bounding box center [96, 212] width 156 height 388
click at [144, 32] on div "Status No active tasks You are ready to start receiving tasks. [PERSON_NAME]" at bounding box center [96, 212] width 156 height 388
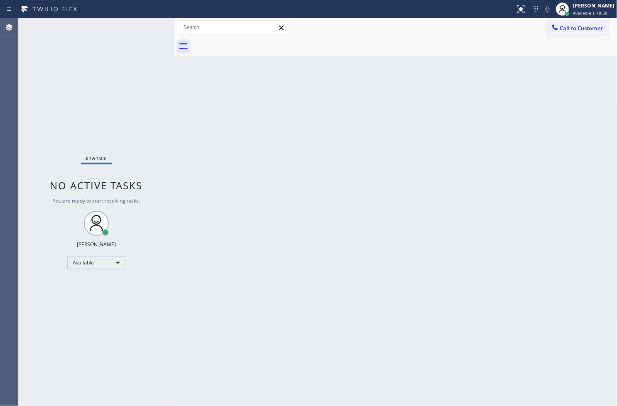
click at [142, 29] on div "Status No active tasks You are ready to start receiving tasks. [PERSON_NAME]" at bounding box center [96, 212] width 156 height 388
click at [257, 247] on div "Back to Dashboard Change Sender ID Customers Technicians Select a contact Outbo…" at bounding box center [395, 212] width 443 height 388
click at [56, 157] on div "Status No active tasks You are ready to start receiving tasks. [PERSON_NAME]" at bounding box center [96, 212] width 156 height 388
click at [144, 22] on div "Status No active tasks You are ready to start receiving tasks. [PERSON_NAME]" at bounding box center [96, 212] width 156 height 388
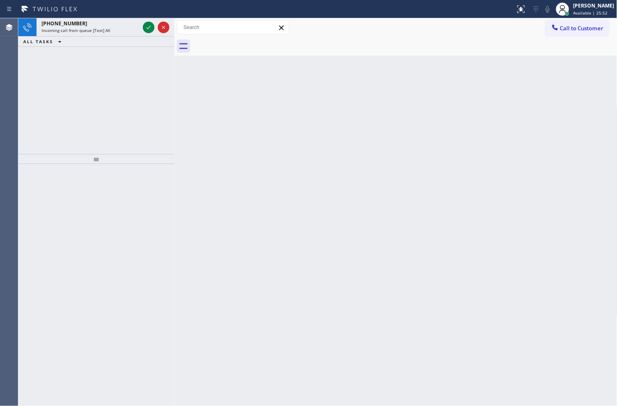
click at [56, 110] on div "[PHONE_NUMBER] Incoming call from queue [Test] All ALL TASKS ALL TASKS ACTIVE T…" at bounding box center [96, 86] width 156 height 136
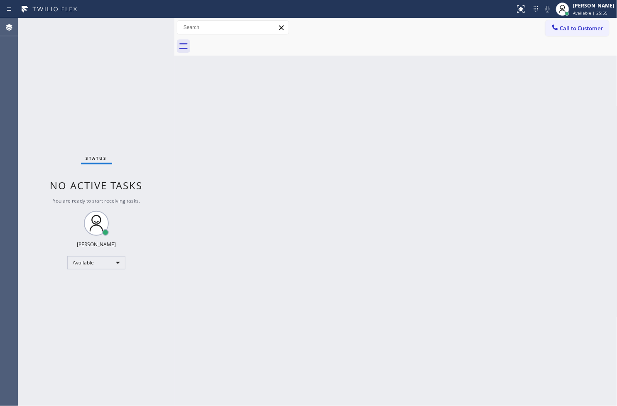
click at [147, 28] on div "Status No active tasks You are ready to start receiving tasks. [PERSON_NAME]" at bounding box center [96, 212] width 156 height 388
click at [35, 125] on div "Status No active tasks You are ready to start receiving tasks. [PERSON_NAME]" at bounding box center [96, 212] width 156 height 388
click at [149, 26] on div "Status No active tasks You are ready to start receiving tasks. [PERSON_NAME]" at bounding box center [96, 212] width 156 height 388
click at [115, 263] on div "Available" at bounding box center [96, 262] width 58 height 13
click at [115, 263] on div at bounding box center [308, 203] width 617 height 406
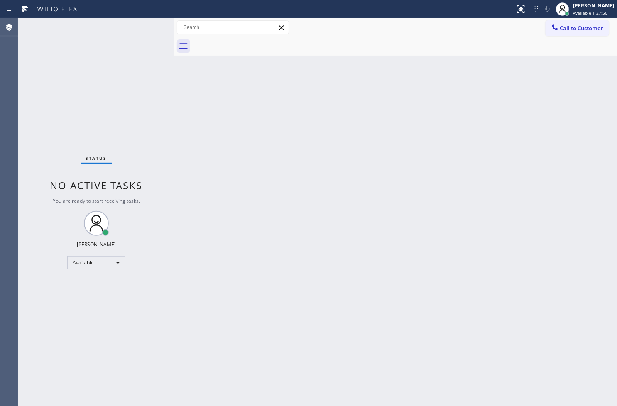
click at [135, 167] on div "Status No active tasks You are ready to start receiving tasks. [PERSON_NAME]" at bounding box center [96, 212] width 156 height 388
click at [147, 23] on div "Status No active tasks You are ready to start receiving tasks. [PERSON_NAME]" at bounding box center [96, 212] width 156 height 388
click at [583, 12] on span "Available | 28:00" at bounding box center [590, 13] width 34 height 6
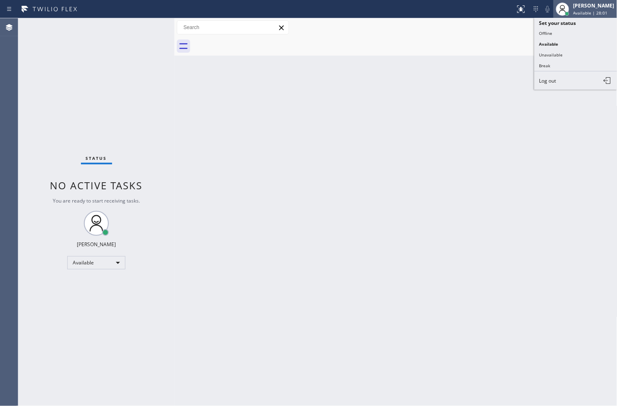
click at [583, 12] on span "Available | 28:01" at bounding box center [590, 13] width 34 height 6
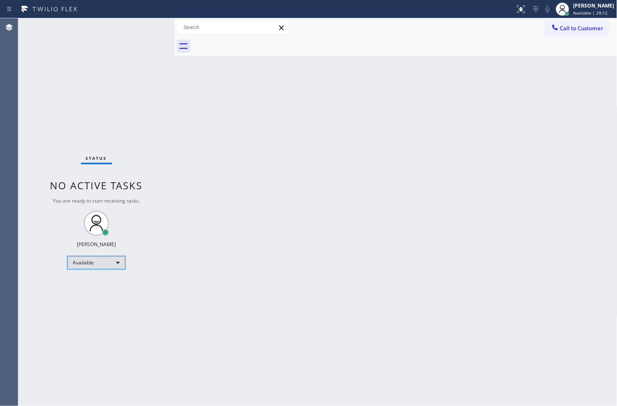
click at [115, 266] on div "Available" at bounding box center [96, 262] width 58 height 13
click at [103, 295] on li "Unavailable" at bounding box center [96, 295] width 56 height 10
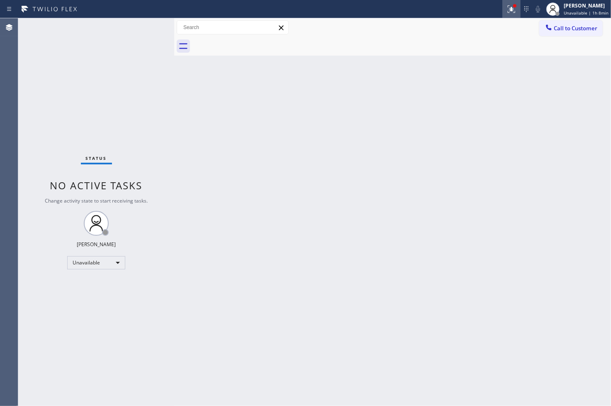
click at [507, 11] on icon at bounding box center [512, 9] width 10 height 10
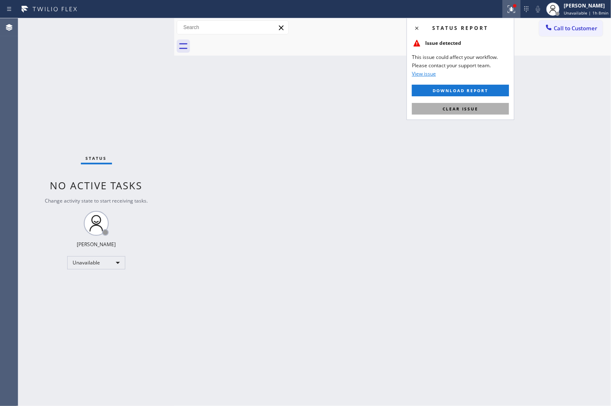
click at [471, 113] on button "Clear issue" at bounding box center [460, 109] width 97 height 12
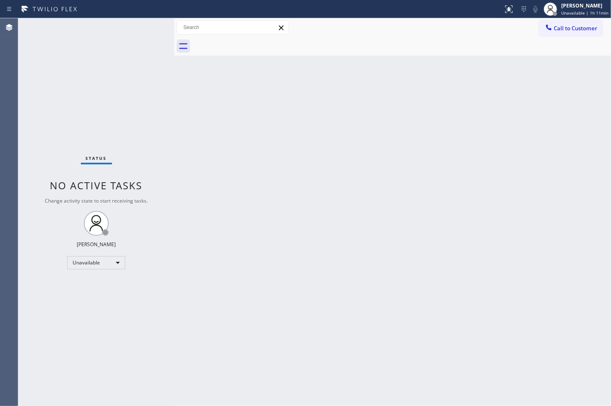
click at [408, 300] on div "Back to Dashboard Change Sender ID Customers Technicians Select a contact Outbo…" at bounding box center [392, 212] width 437 height 388
